Goal: Find specific page/section: Find specific page/section

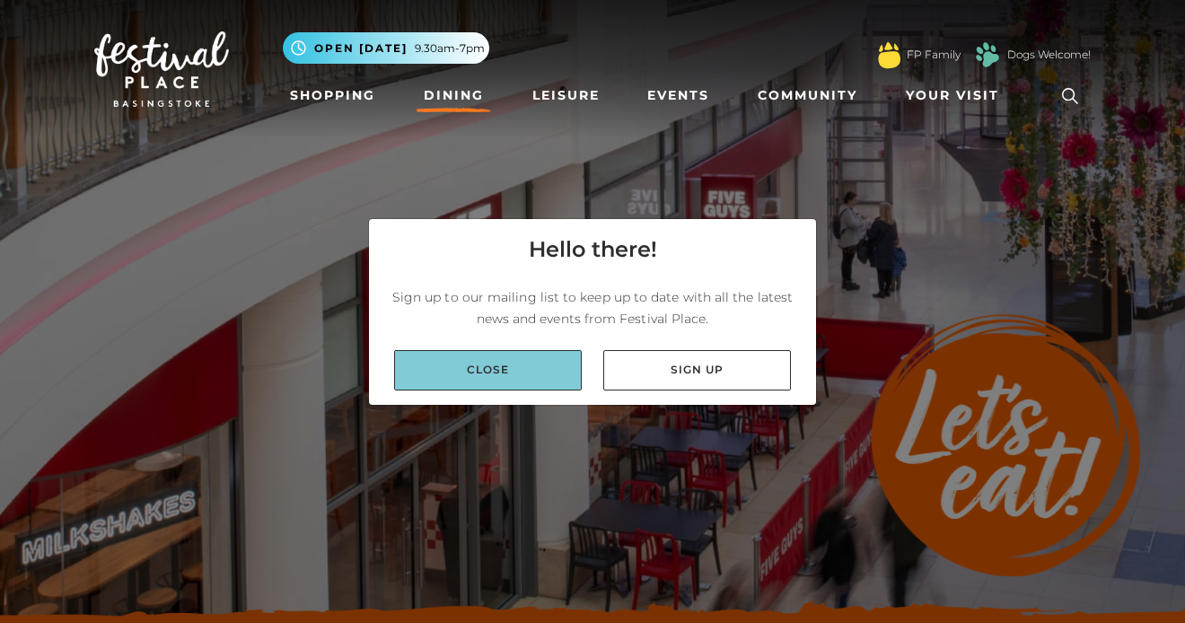
click at [541, 370] on link "Close" at bounding box center [488, 370] width 188 height 40
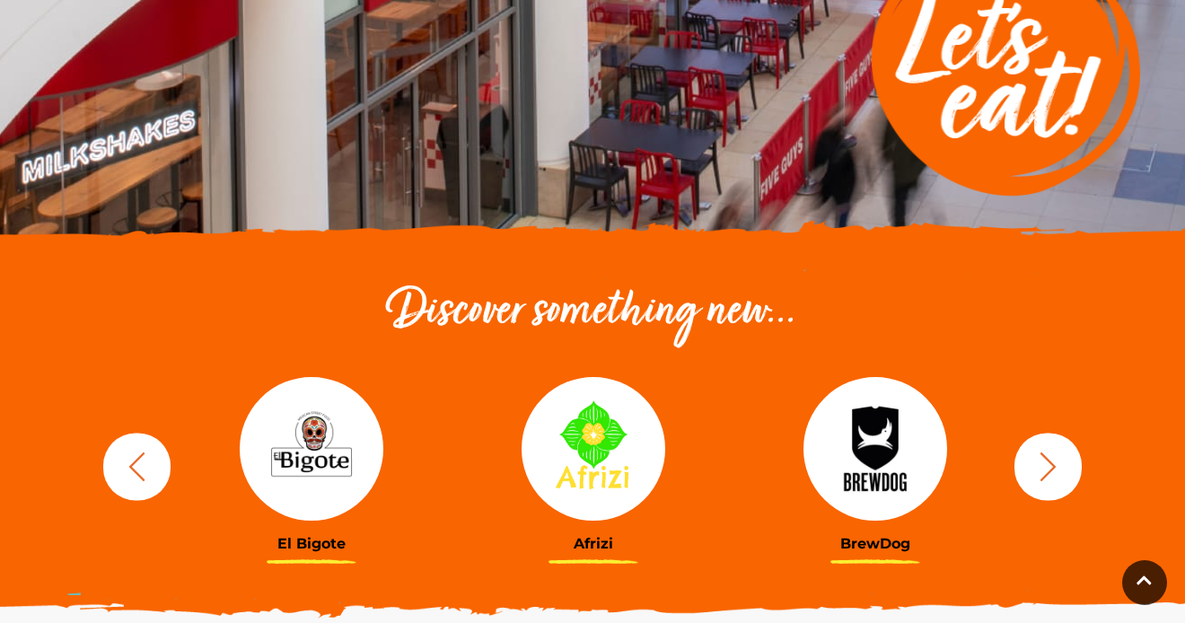
scroll to position [379, 0]
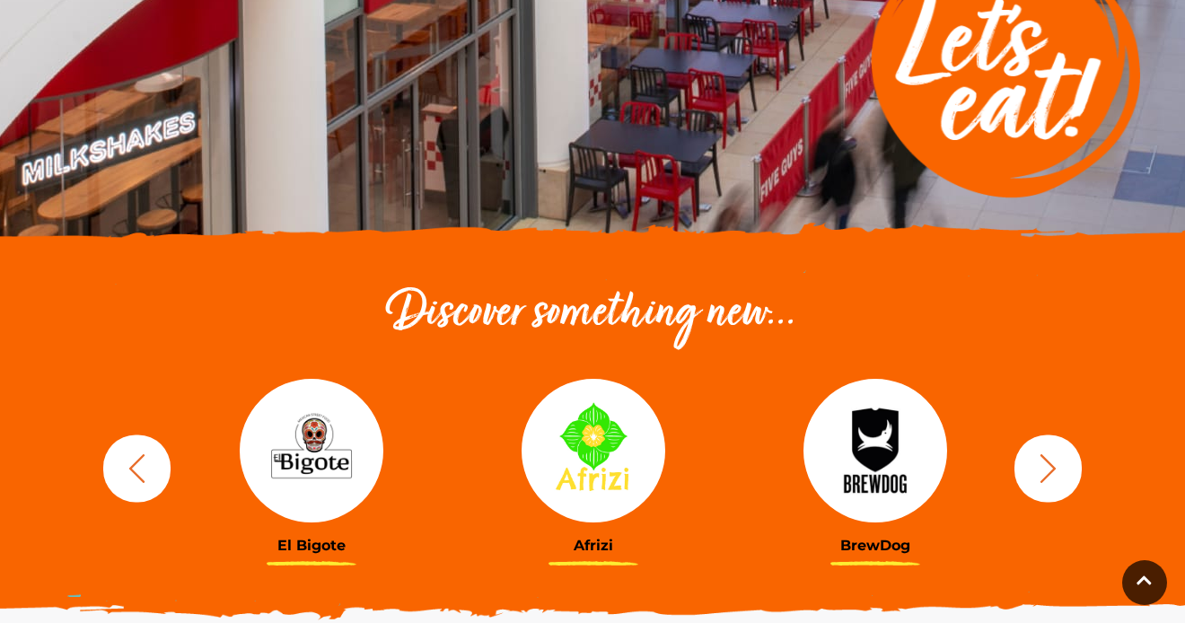
click at [1024, 467] on button "button" at bounding box center [1047, 467] width 67 height 67
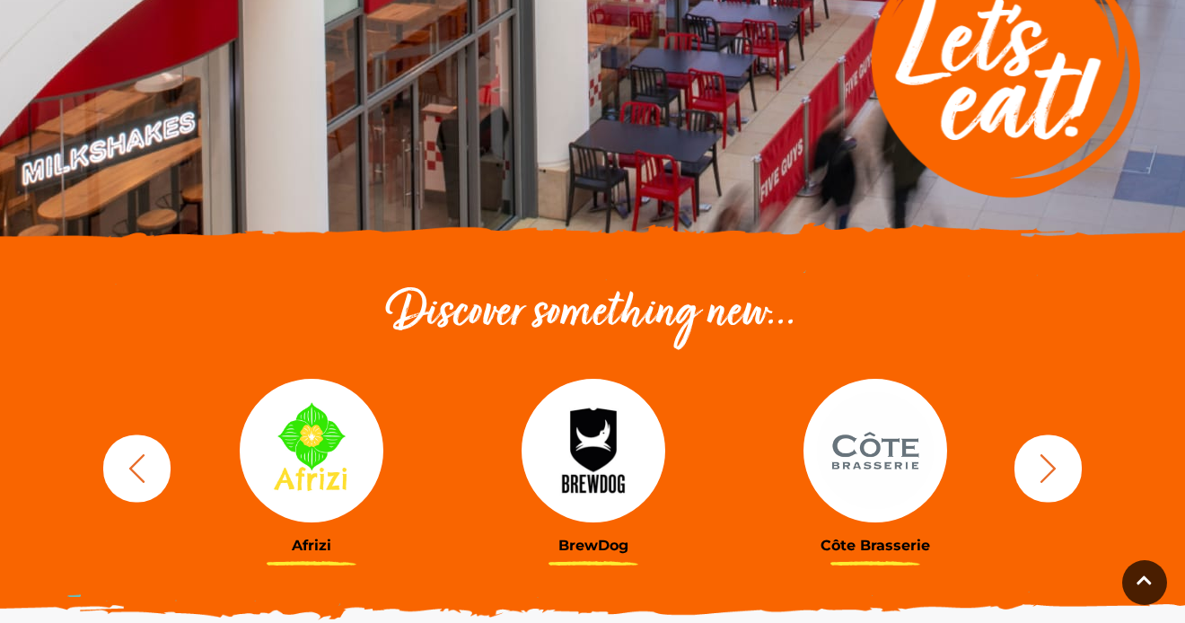
click at [1024, 467] on button "button" at bounding box center [1047, 467] width 67 height 67
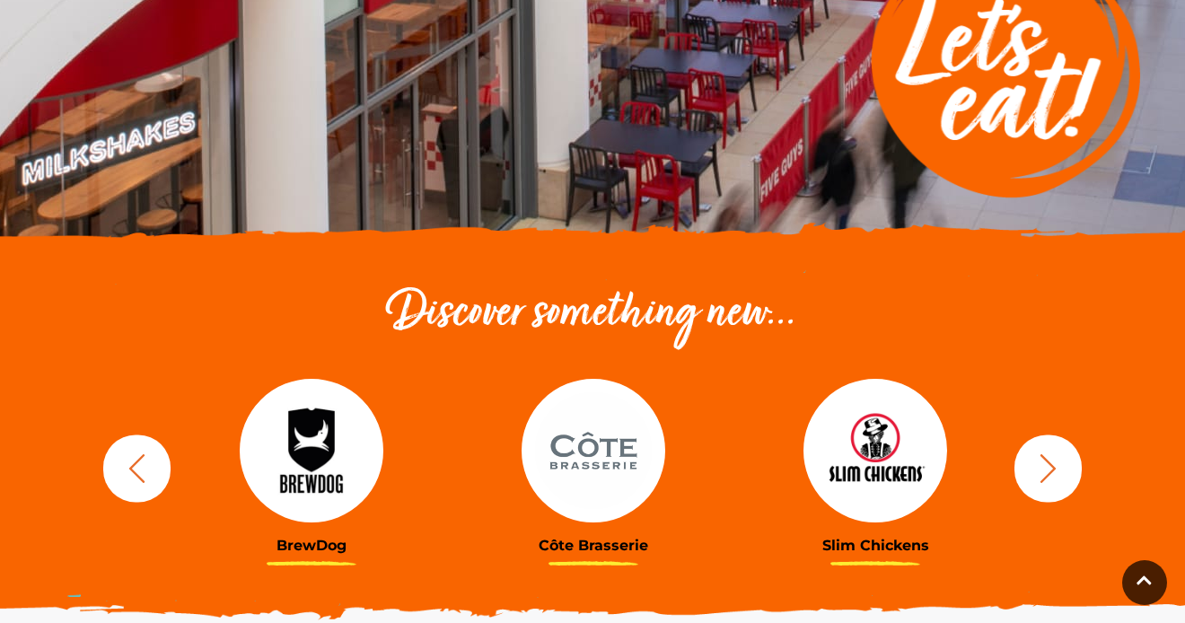
click at [1024, 467] on button "button" at bounding box center [1047, 467] width 67 height 67
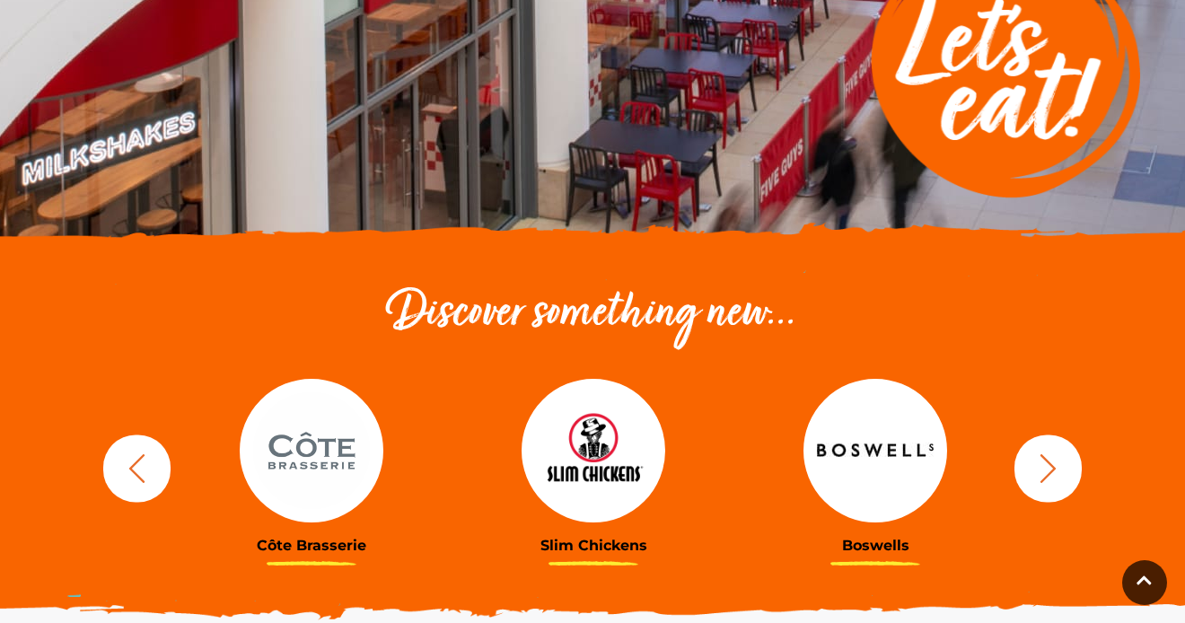
click at [1024, 467] on button "button" at bounding box center [1047, 467] width 67 height 67
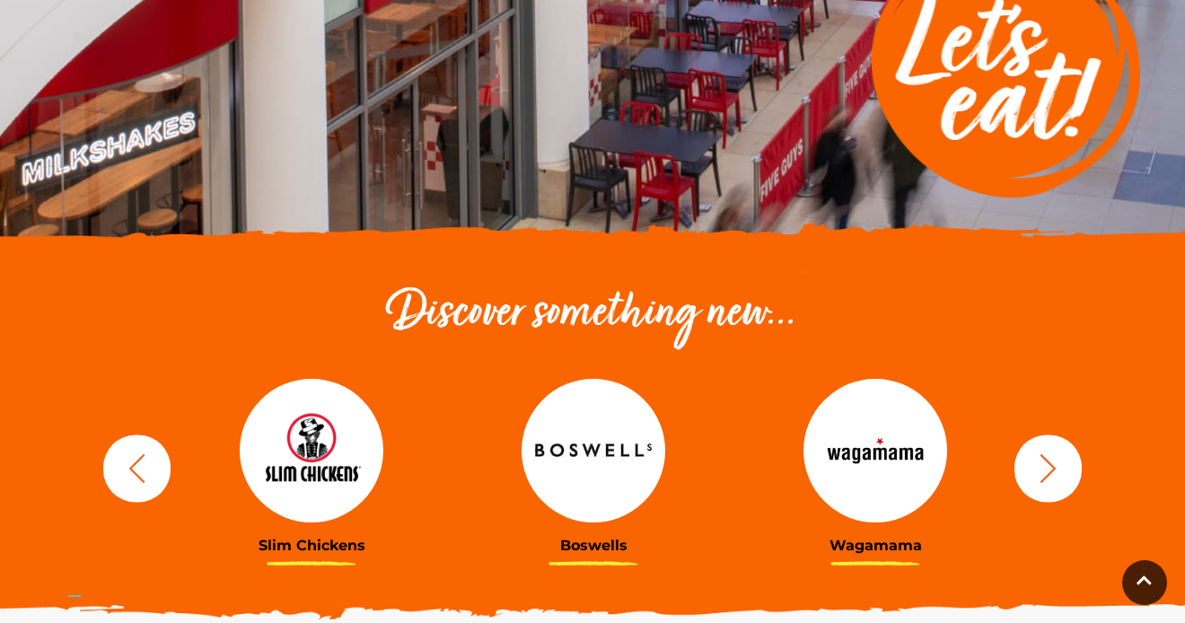
click at [1024, 467] on button "button" at bounding box center [1047, 467] width 67 height 67
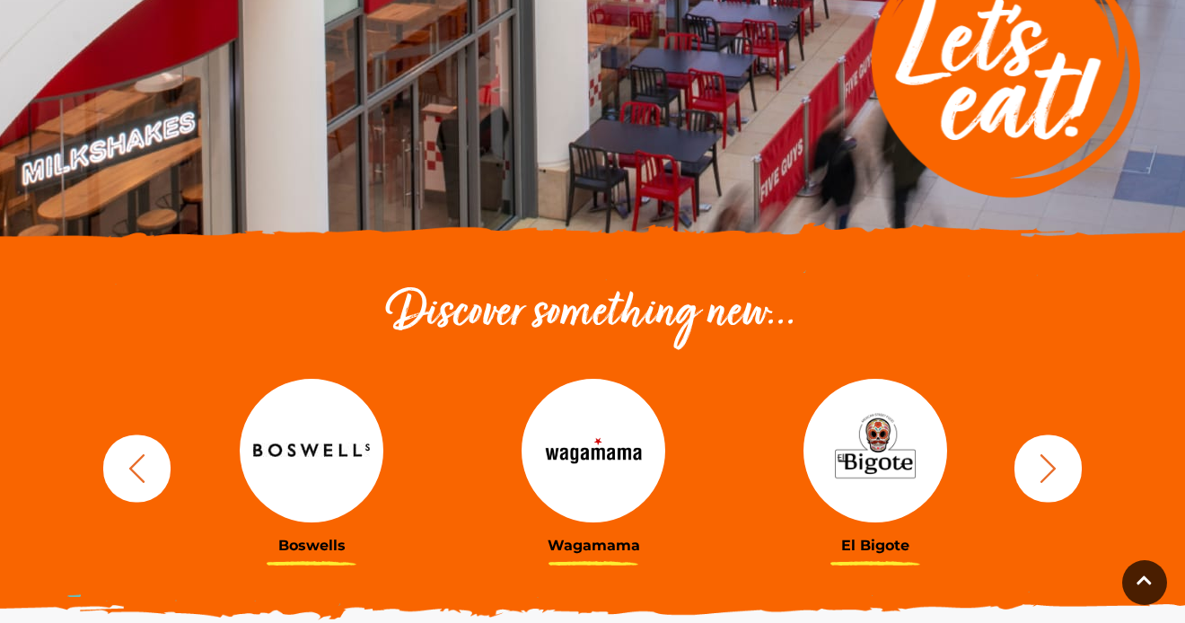
click at [1024, 467] on button "button" at bounding box center [1047, 467] width 67 height 67
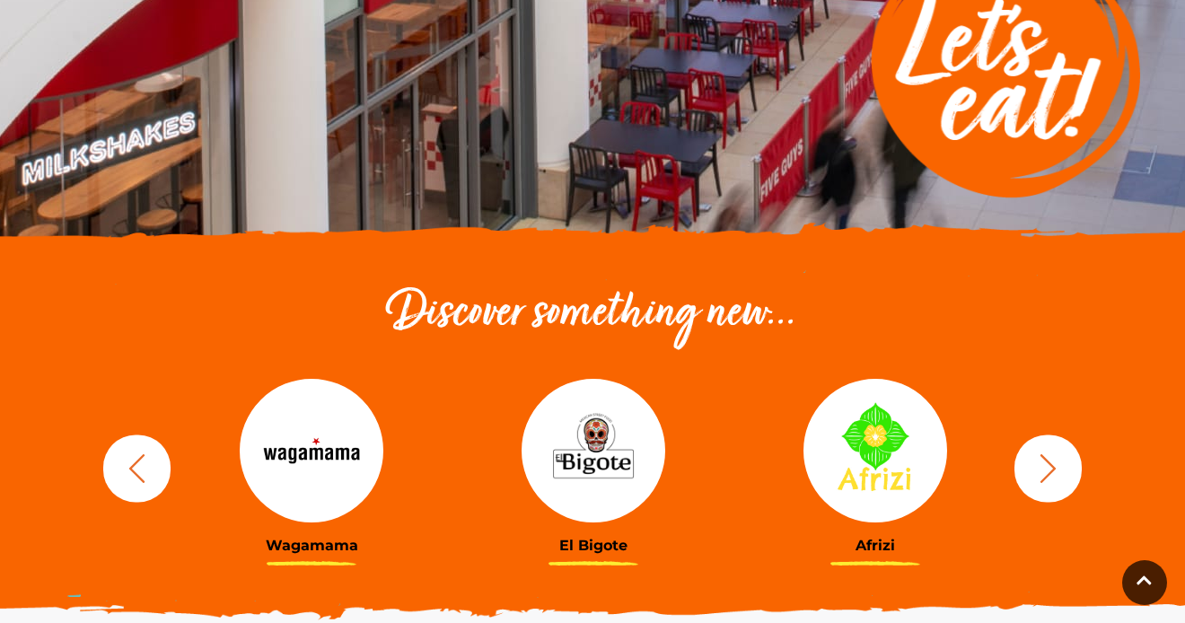
click at [1024, 467] on button "button" at bounding box center [1047, 467] width 67 height 67
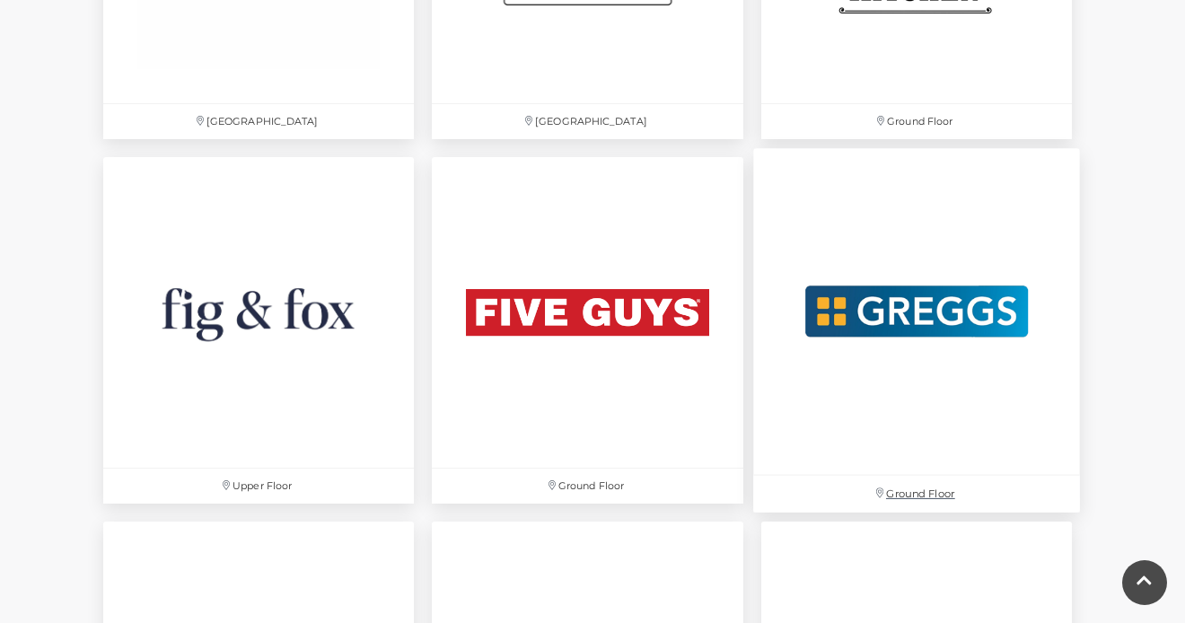
scroll to position [3231, 0]
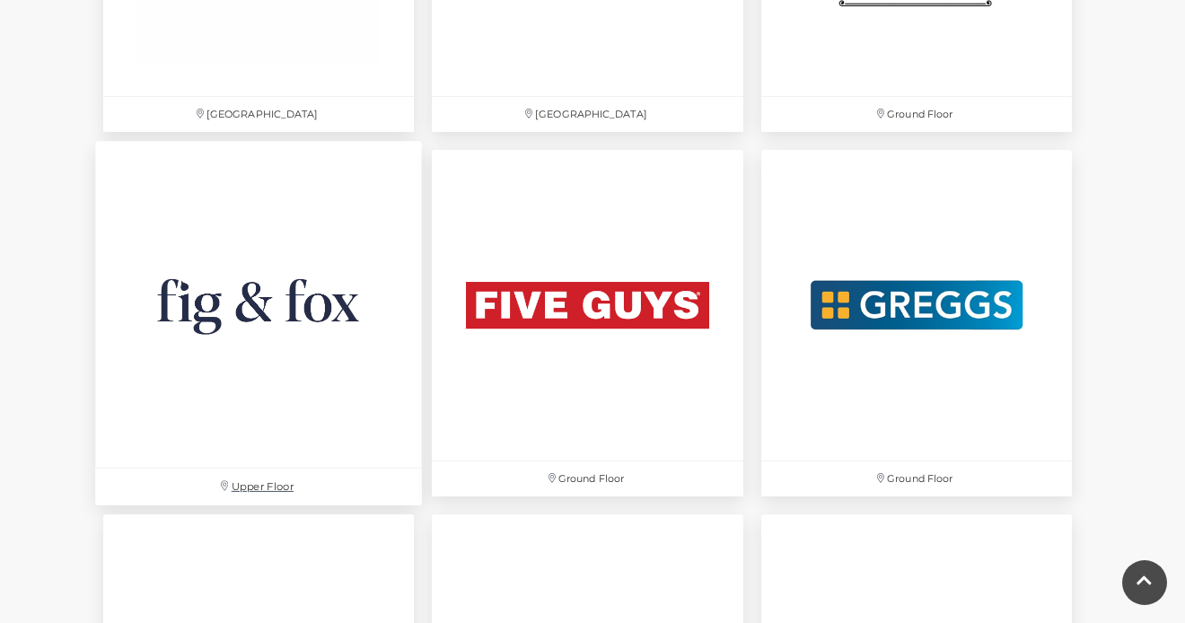
click at [349, 341] on img at bounding box center [258, 304] width 327 height 327
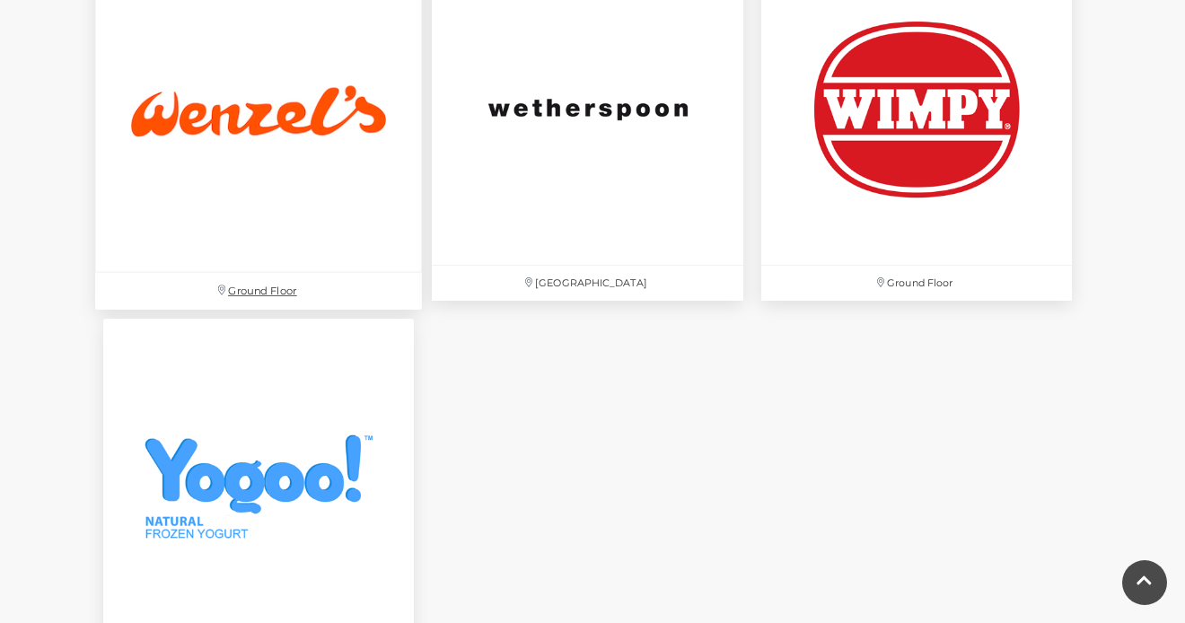
scroll to position [6094, 0]
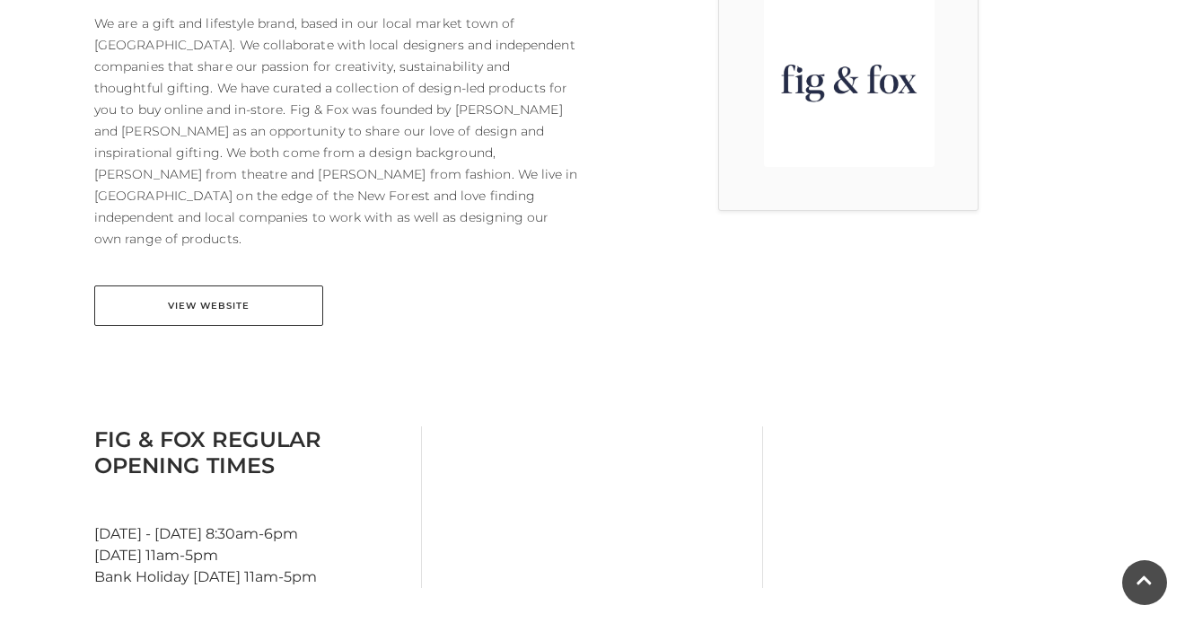
scroll to position [833, 0]
